Goal: Complete application form

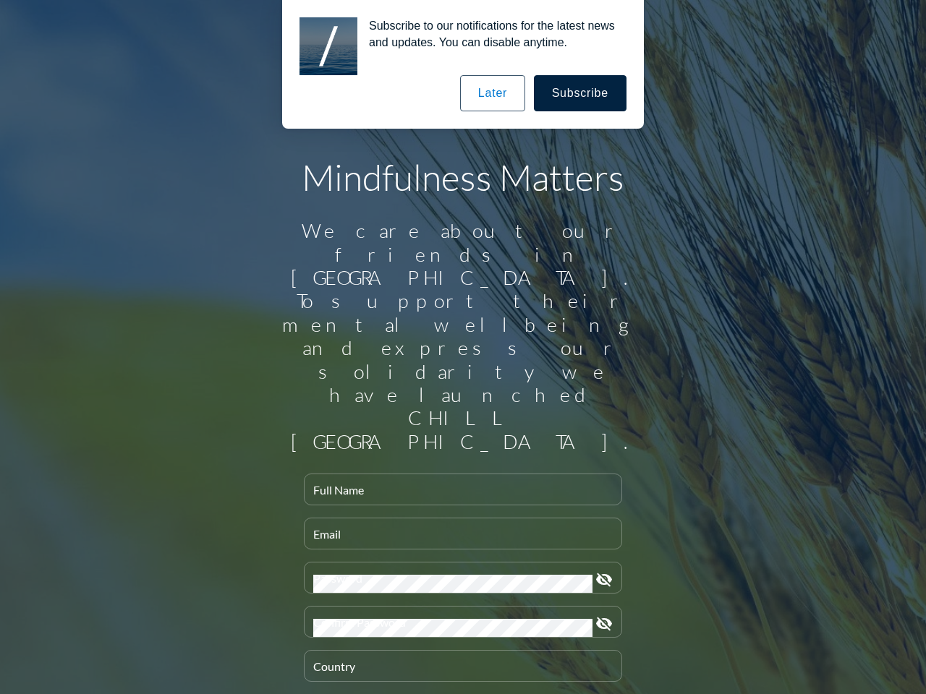
click at [457, 487] on input "Full Name" at bounding box center [462, 496] width 299 height 18
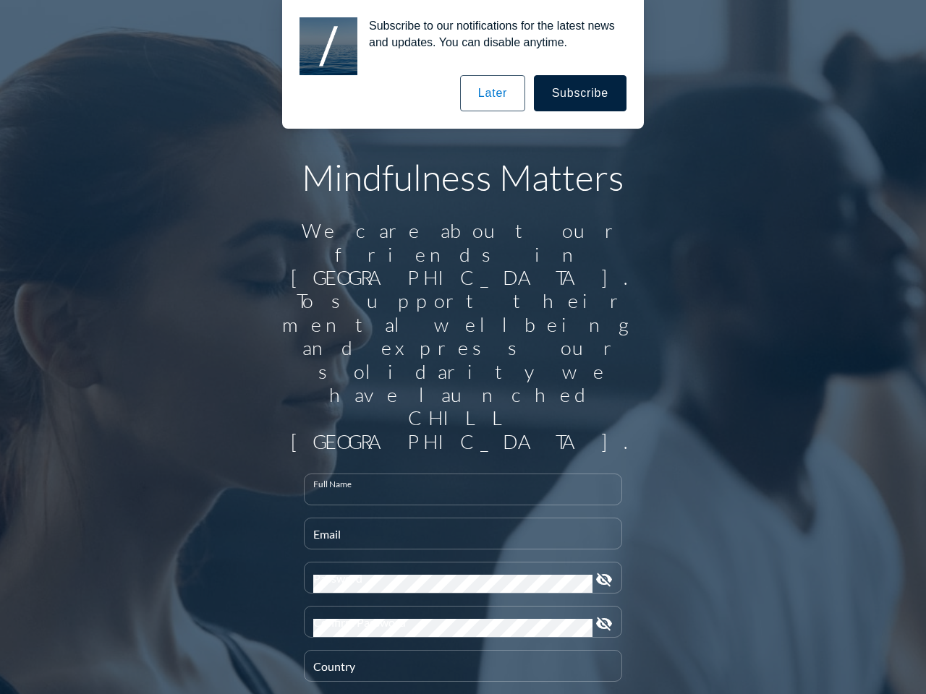
click at [457, 531] on input "Email" at bounding box center [462, 540] width 299 height 18
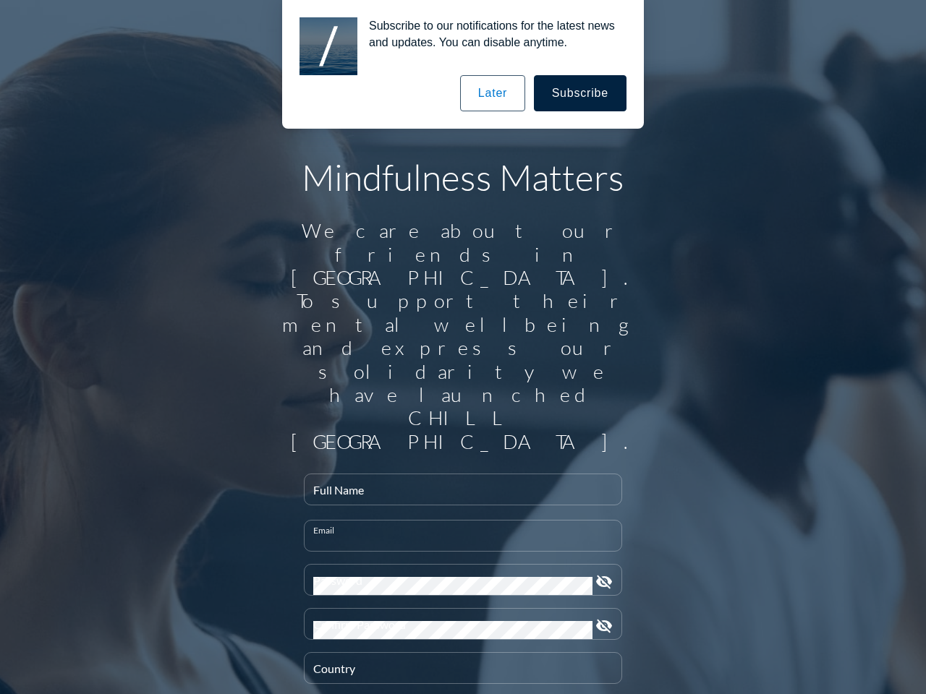
click at [457, 565] on div "Password" at bounding box center [452, 580] width 279 height 30
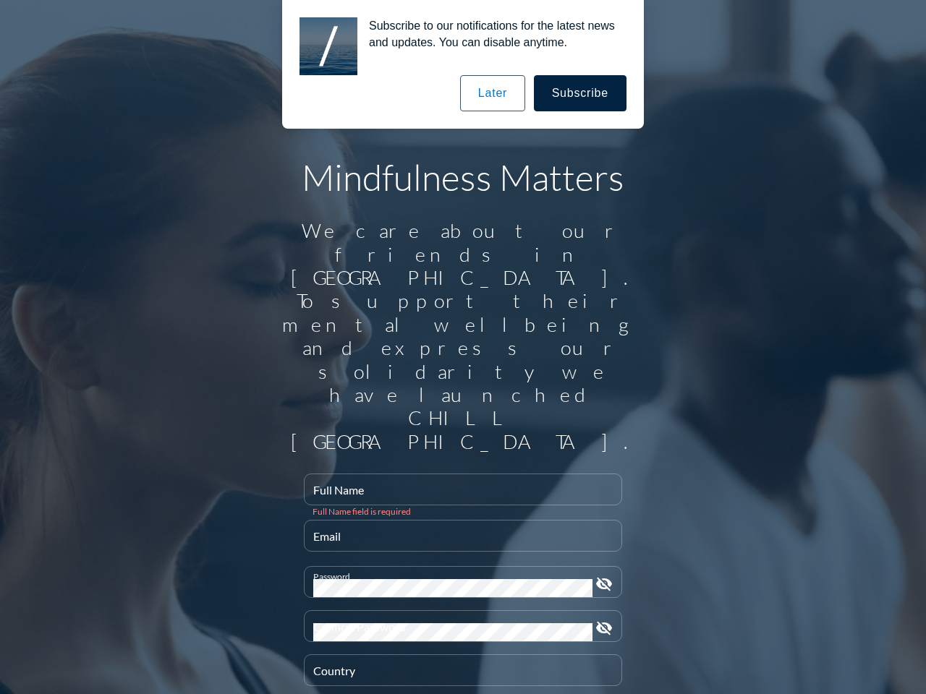
click at [598, 576] on icon "visibility_off" at bounding box center [603, 584] width 17 height 17
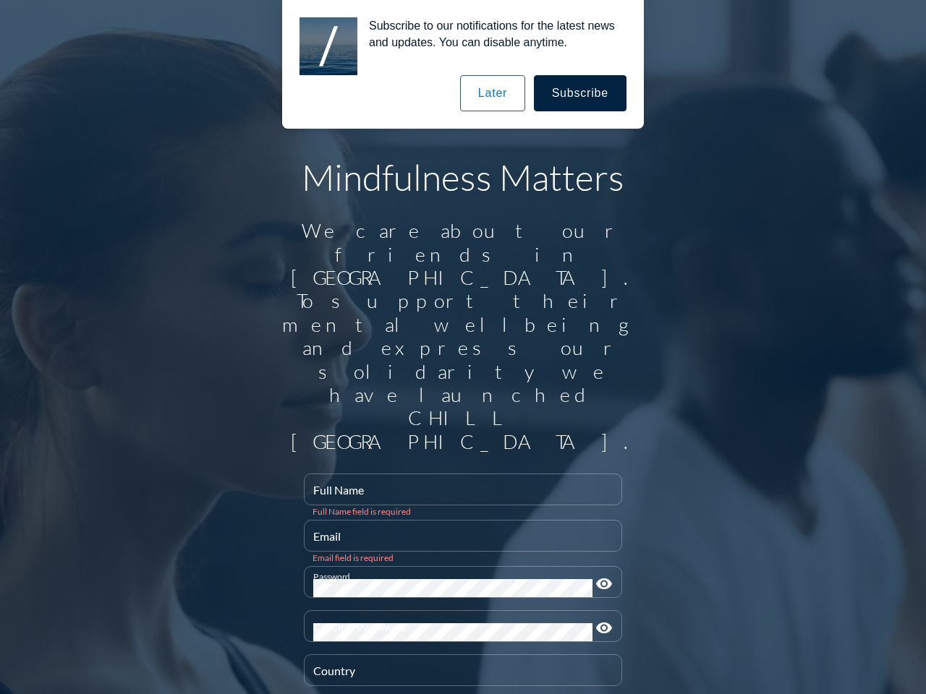
click at [457, 611] on div "Confirm Password" at bounding box center [452, 626] width 279 height 30
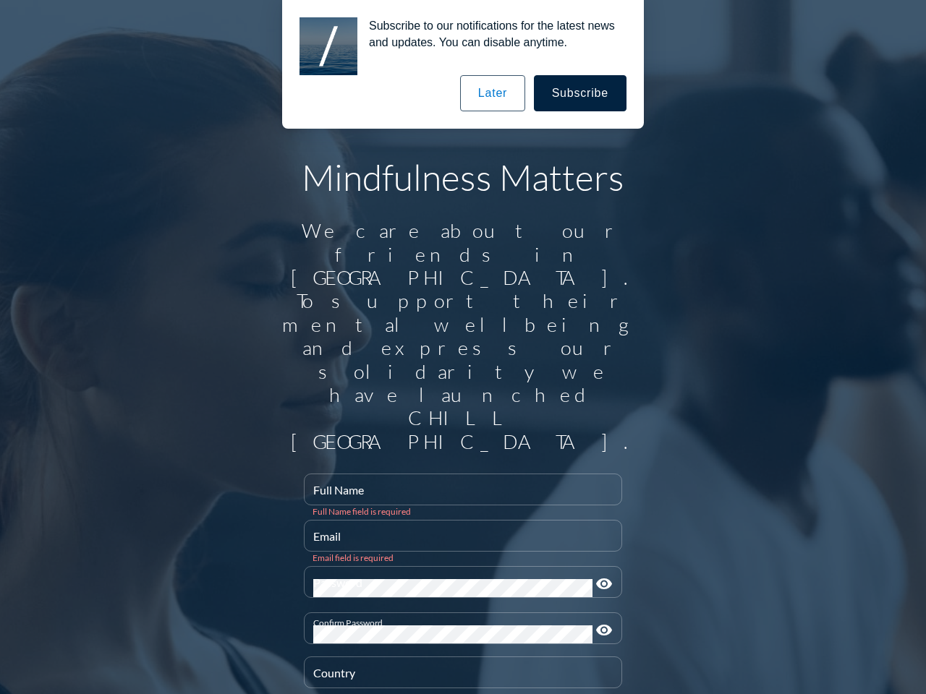
click at [598, 622] on icon "visibility" at bounding box center [603, 630] width 17 height 17
click at [457, 658] on div "Country" at bounding box center [462, 673] width 299 height 30
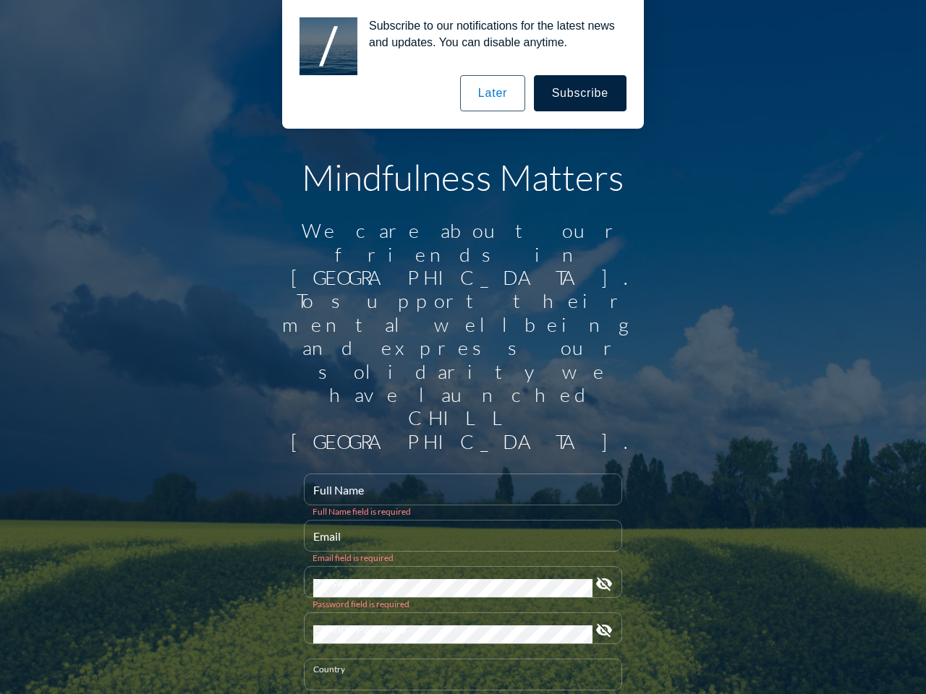
click at [581, 93] on button "Subscribe" at bounding box center [580, 93] width 93 height 36
